Goal: Check status: Check status

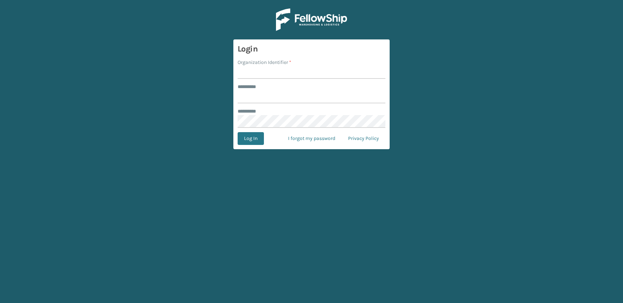
type input "**********"
type input "JumpSport"
click at [254, 140] on button "Log In" at bounding box center [251, 138] width 26 height 13
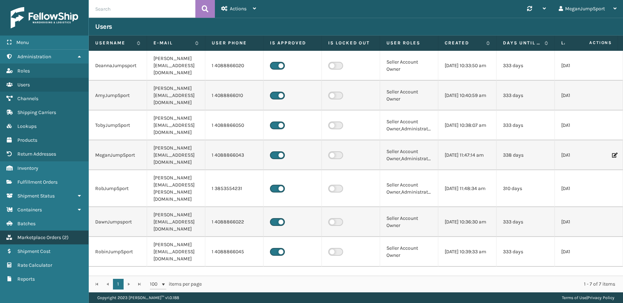
click at [39, 237] on span "Marketplace Orders" at bounding box center [39, 238] width 44 height 6
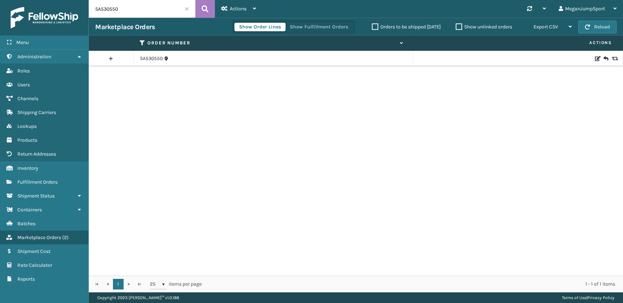
click at [374, 25] on label "Orders to be shipped [DATE]" at bounding box center [406, 27] width 69 height 6
click at [372, 25] on input "Orders to be shipped [DATE]" at bounding box center [372, 25] width 0 height 5
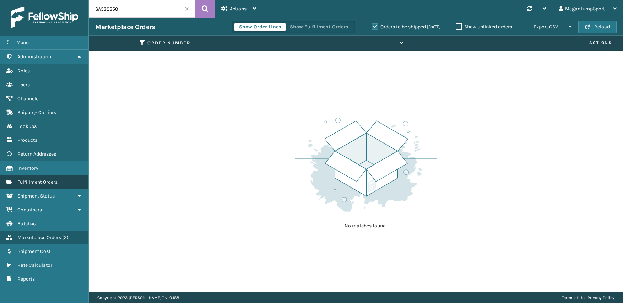
click at [38, 183] on span "Fulfillment Orders" at bounding box center [37, 182] width 40 height 6
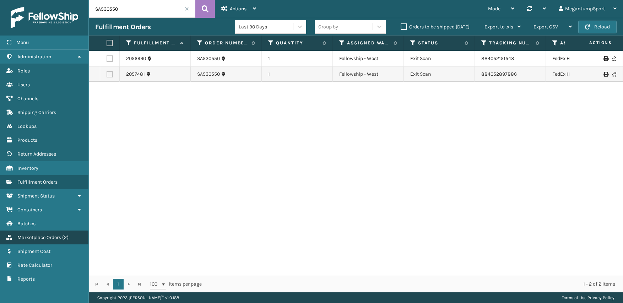
click at [37, 238] on span "Marketplace Orders" at bounding box center [39, 238] width 44 height 6
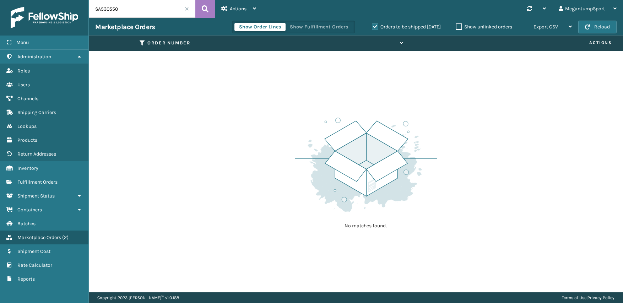
drag, startPoint x: 91, startPoint y: 11, endPoint x: 71, endPoint y: 10, distance: 19.6
click at [71, 0] on div "Menu Administration Roles Users Channels Shipping Carriers Lookups Products Ret…" at bounding box center [311, 0] width 623 height 0
click at [187, 9] on span at bounding box center [187, 9] width 4 height 4
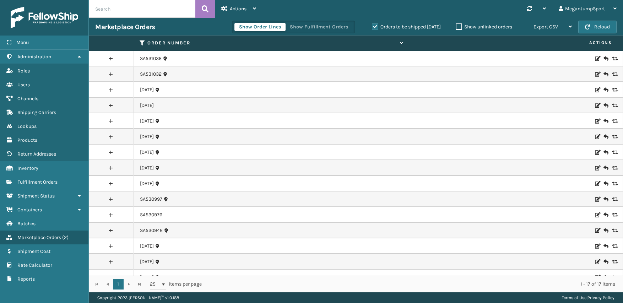
click at [137, 138] on td "[DATE]" at bounding box center [274, 137] width 280 height 16
click at [39, 186] on link "Shipping Carriers Fulfillment Orders" at bounding box center [44, 182] width 88 height 14
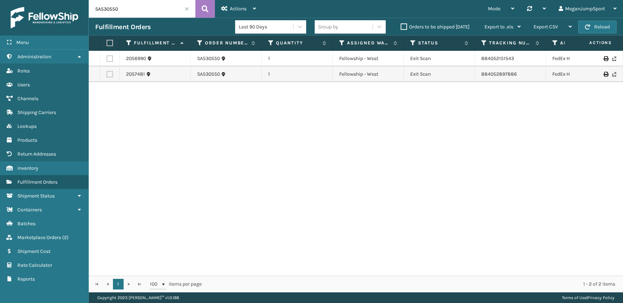
click at [404, 24] on label "Orders to be shipped [DATE]" at bounding box center [435, 27] width 69 height 6
click at [401, 23] on input "Orders to be shipped [DATE]" at bounding box center [401, 25] width 0 height 5
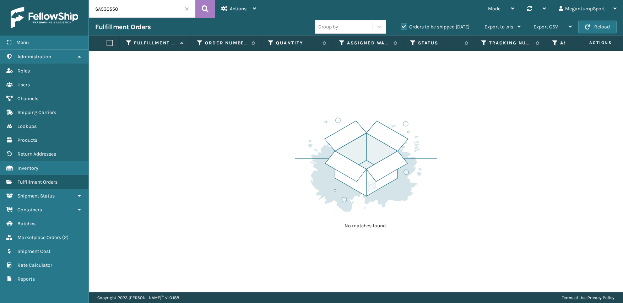
click at [187, 8] on span at bounding box center [187, 9] width 4 height 4
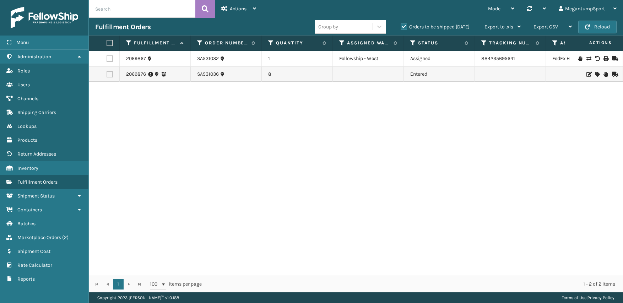
click at [134, 11] on input "text" at bounding box center [142, 9] width 107 height 18
paste input "[DATE]"
type input "[DATE]"
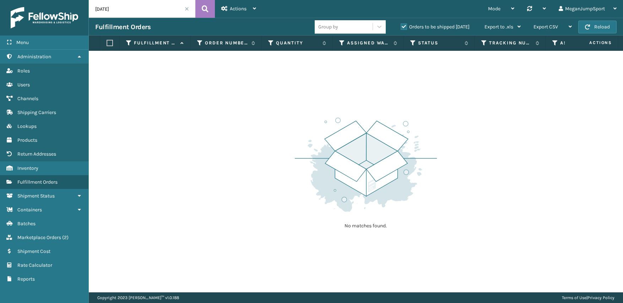
click at [405, 26] on label "Orders to be shipped [DATE]" at bounding box center [435, 27] width 69 height 6
click at [401, 26] on input "Orders to be shipped [DATE]" at bounding box center [401, 25] width 0 height 5
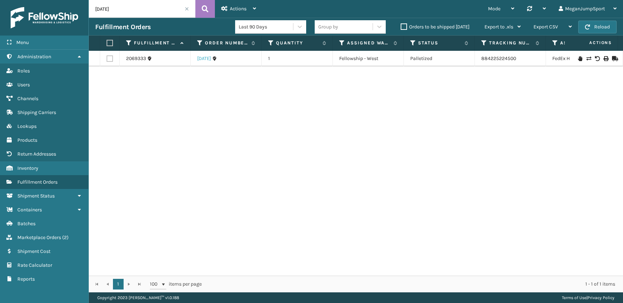
click at [206, 59] on link "[DATE]" at bounding box center [204, 58] width 14 height 7
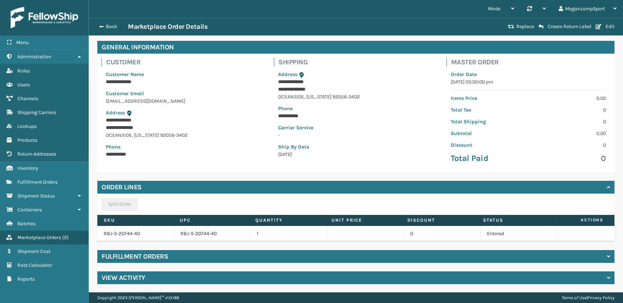
scroll to position [28, 0]
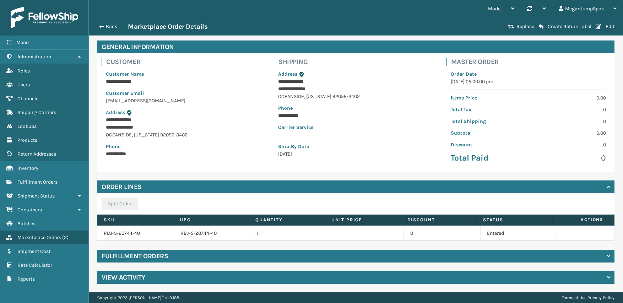
click at [202, 251] on div "Fulfillment Orders" at bounding box center [355, 256] width 517 height 13
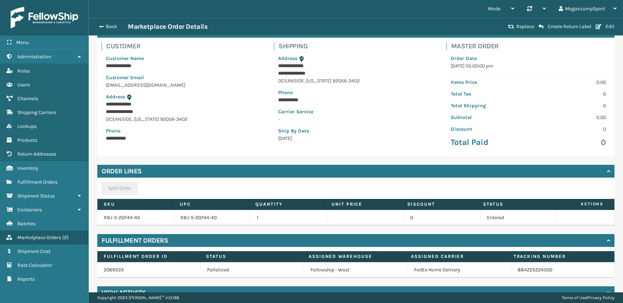
scroll to position [59, 0]
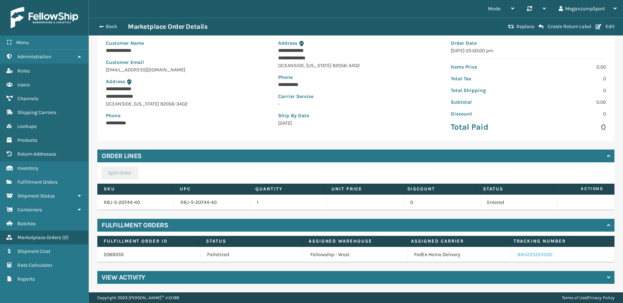
click at [537, 255] on link "884225224500" at bounding box center [535, 255] width 35 height 6
click at [103, 25] on button "Back" at bounding box center [111, 26] width 33 height 6
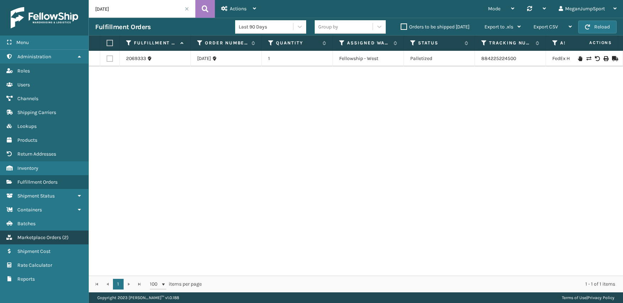
click at [41, 240] on span "Marketplace Orders" at bounding box center [39, 238] width 44 height 6
